Goal: Information Seeking & Learning: Learn about a topic

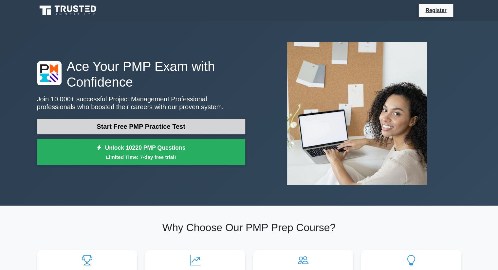
click at [155, 125] on link "Start Free PMP Practice Test" at bounding box center [141, 127] width 208 height 16
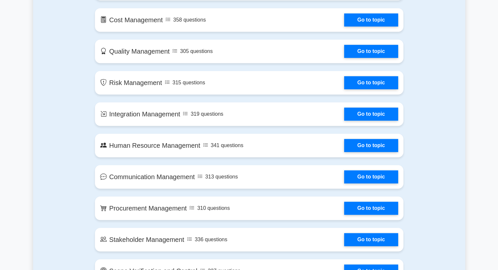
scroll to position [458, 0]
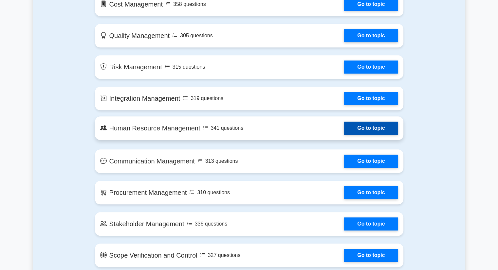
click at [370, 130] on link "Go to topic" at bounding box center [371, 128] width 54 height 13
click at [368, 134] on link "Go to topic" at bounding box center [371, 128] width 54 height 13
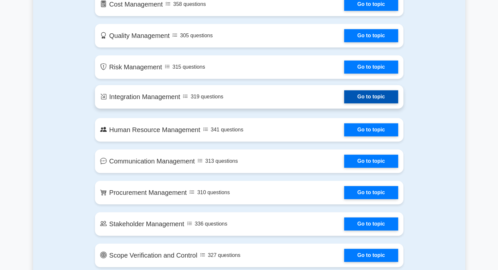
click at [366, 96] on link "Go to topic" at bounding box center [371, 96] width 54 height 13
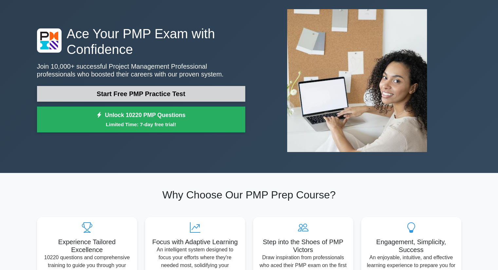
scroll to position [0, 0]
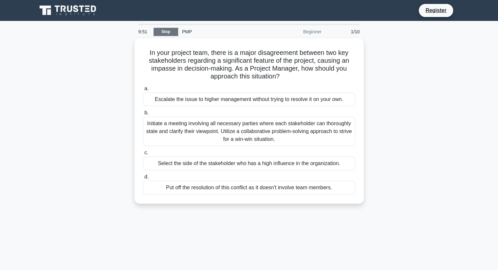
click at [172, 31] on link "Stop" at bounding box center [165, 32] width 25 height 8
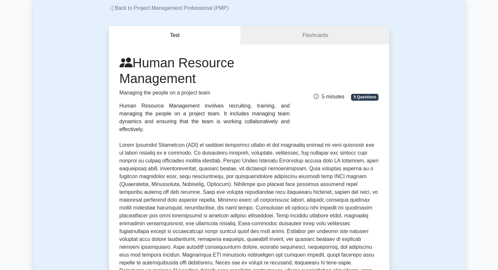
scroll to position [33, 0]
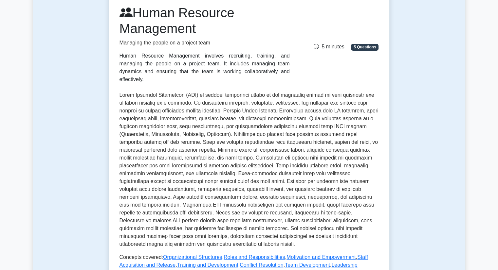
scroll to position [164, 0]
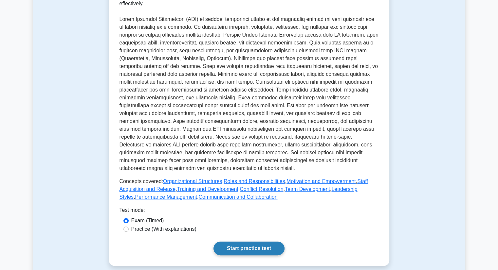
click at [267, 245] on link "Start practice test" at bounding box center [248, 249] width 71 height 14
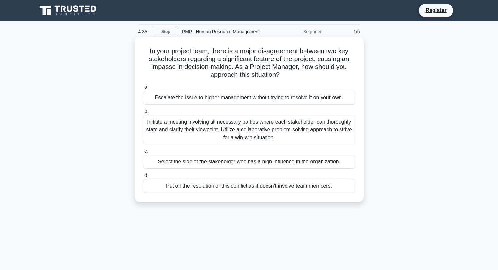
click at [204, 121] on div "Initiate a meeting involving all necessary parties where each stakeholder can t…" at bounding box center [249, 129] width 212 height 29
click at [143, 114] on input "b. Initiate a meeting involving all necessary parties where each stakeholder ca…" at bounding box center [143, 111] width 0 height 4
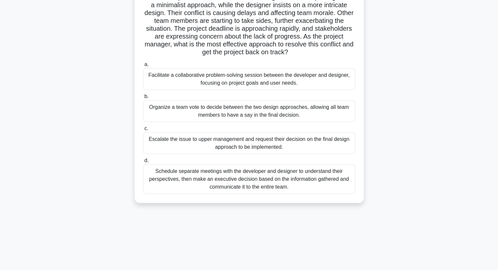
scroll to position [51, 0]
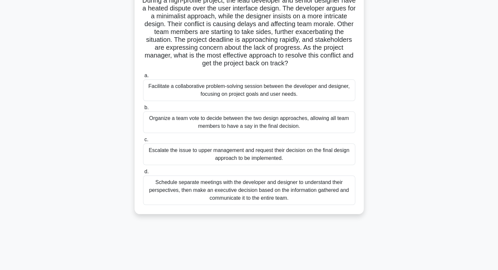
click at [240, 91] on div "Facilitate a collaborative problem-solving session between the developer and de…" at bounding box center [249, 91] width 212 height 22
click at [143, 78] on input "a. Facilitate a collaborative problem-solving session between the developer and…" at bounding box center [143, 76] width 0 height 4
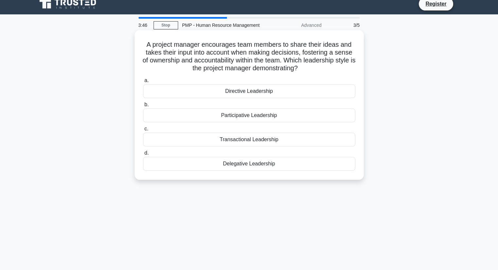
scroll to position [0, 0]
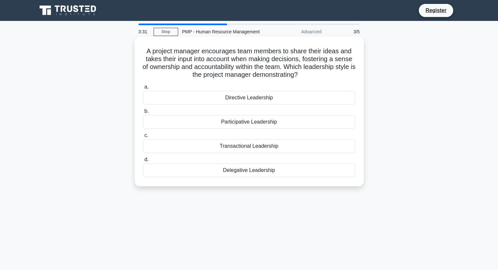
click at [243, 119] on div "Participative Leadership" at bounding box center [249, 122] width 212 height 14
click at [143, 114] on input "b. Participative Leadership" at bounding box center [143, 111] width 0 height 4
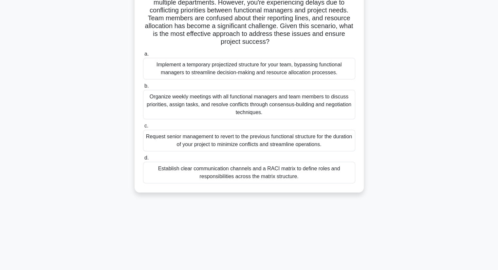
scroll to position [83, 0]
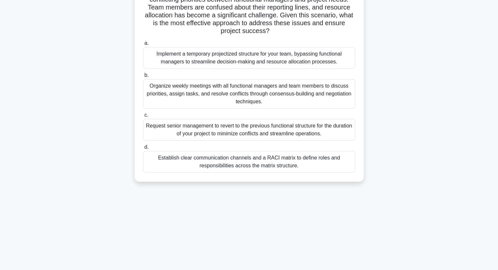
click at [238, 164] on div "Establish clear communication channels and a RACI matrix to define roles and re…" at bounding box center [249, 162] width 212 height 22
click at [143, 150] on input "d. Establish clear communication channels and a RACI matrix to define roles and…" at bounding box center [143, 147] width 0 height 4
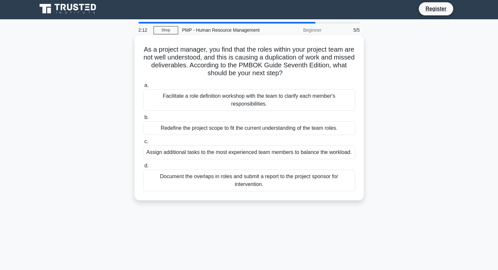
scroll to position [0, 0]
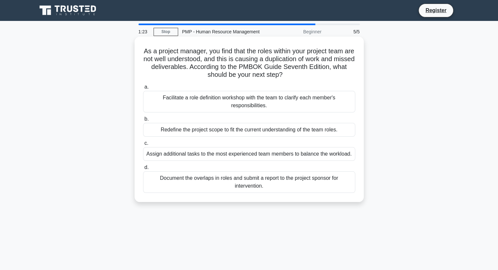
click at [217, 101] on div "Facilitate a role definition workshop with the team to clarify each member's re…" at bounding box center [249, 102] width 212 height 22
click at [143, 89] on input "a. Facilitate a role definition workshop with the team to clarify each member's…" at bounding box center [143, 87] width 0 height 4
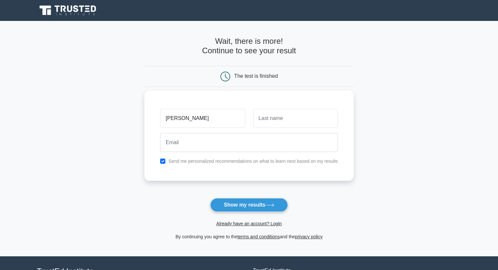
type input "[PERSON_NAME]"
click at [294, 118] on input "text" at bounding box center [295, 118] width 85 height 19
type input "[PERSON_NAME]"
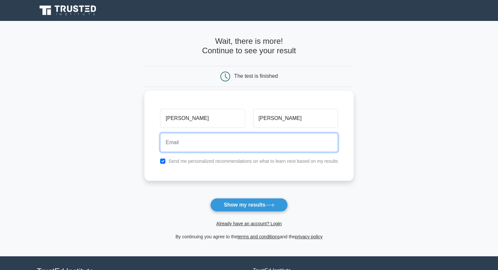
click at [185, 139] on input "email" at bounding box center [249, 142] width 178 height 19
type input "[EMAIL_ADDRESS][DOMAIN_NAME]"
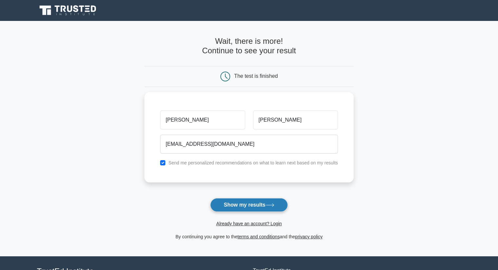
click at [252, 201] on button "Show my results" at bounding box center [248, 205] width 77 height 14
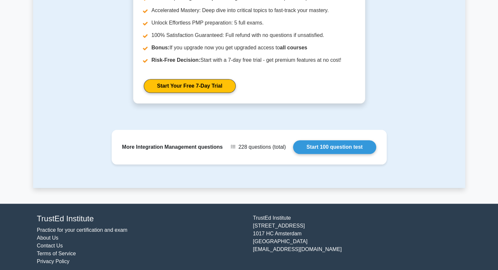
scroll to position [754, 0]
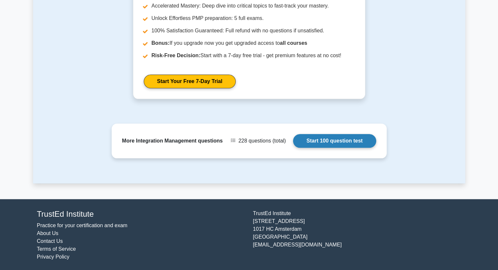
click at [332, 140] on link "Start 100 question test" at bounding box center [334, 141] width 83 height 14
